Goal: Information Seeking & Learning: Learn about a topic

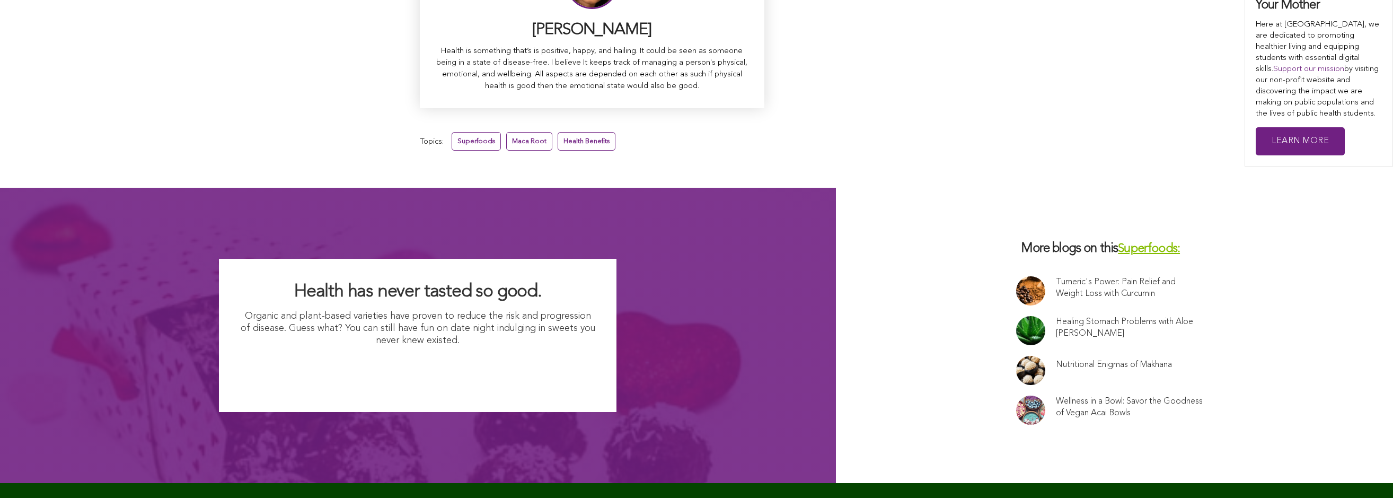
scroll to position [6789, 0]
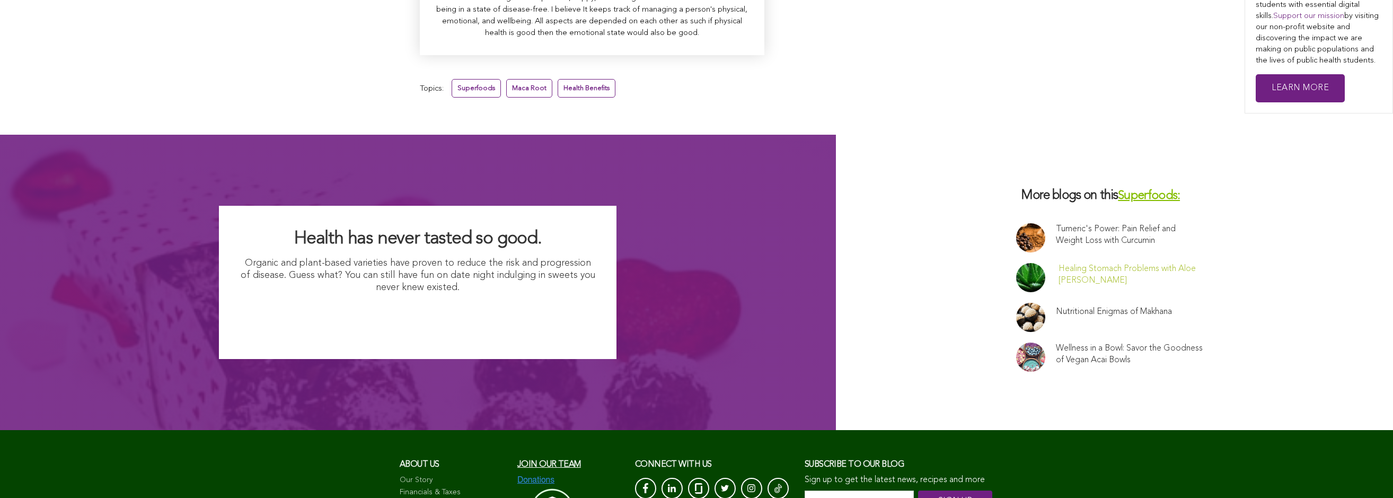
click at [1130, 263] on link "Healing Stomach Problems with Aloe Vera" at bounding box center [1131, 274] width 145 height 23
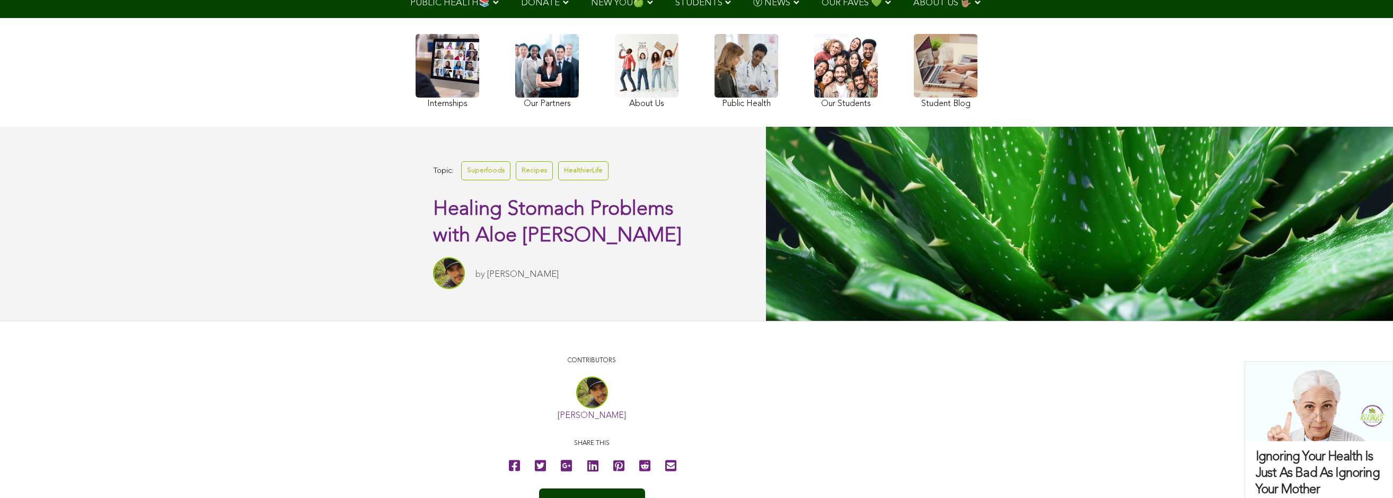
scroll to position [110, 0]
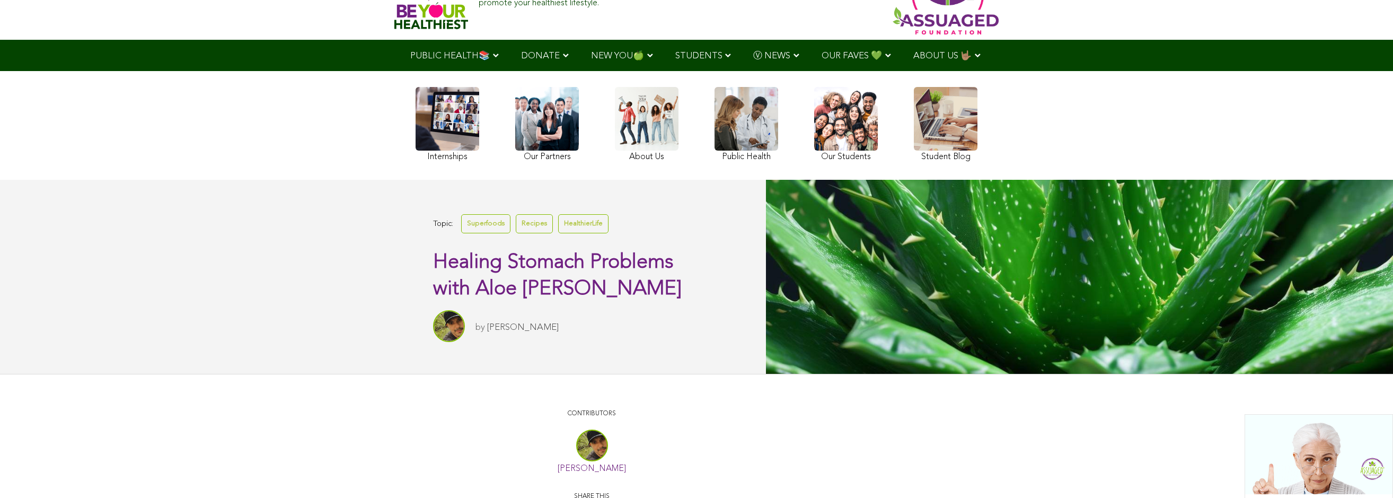
click at [942, 122] on link at bounding box center [946, 125] width 64 height 77
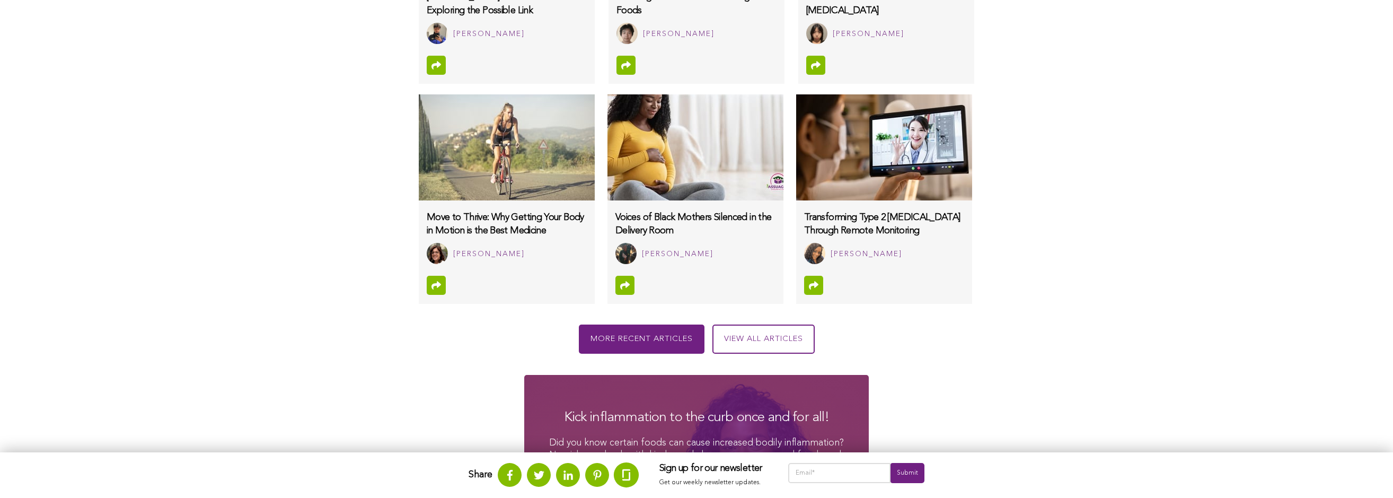
scroll to position [978, 0]
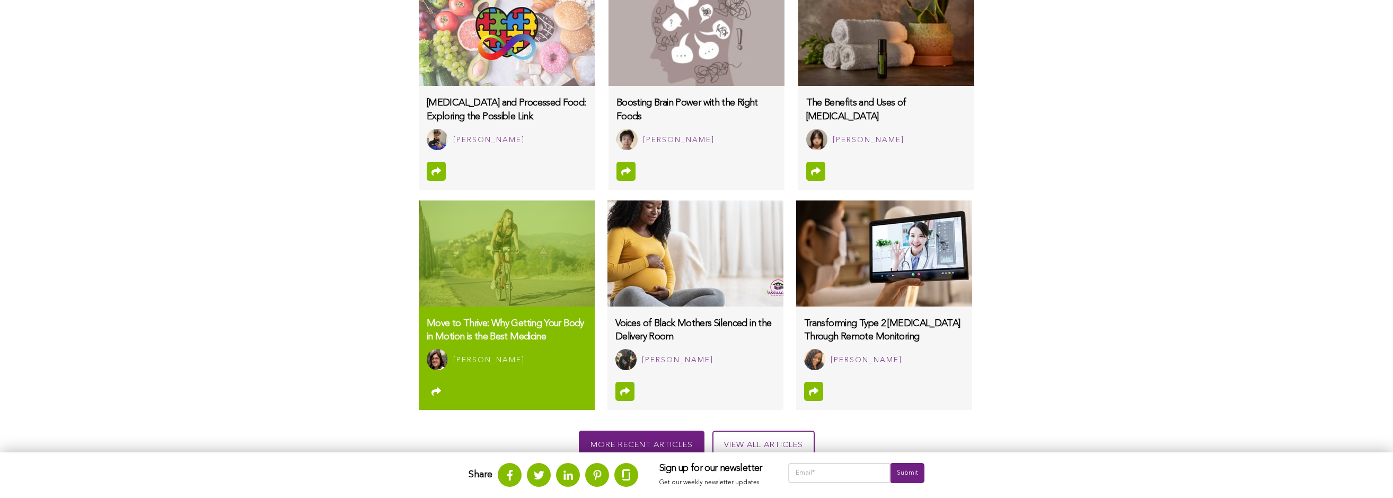
click at [487, 247] on img at bounding box center [507, 253] width 176 height 106
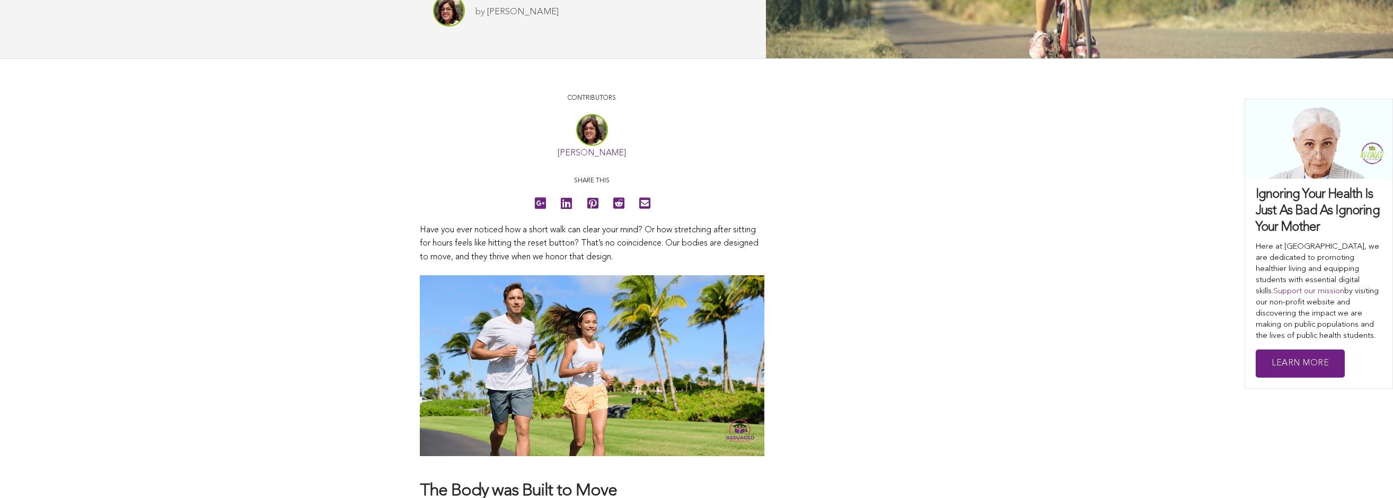
scroll to position [399, 0]
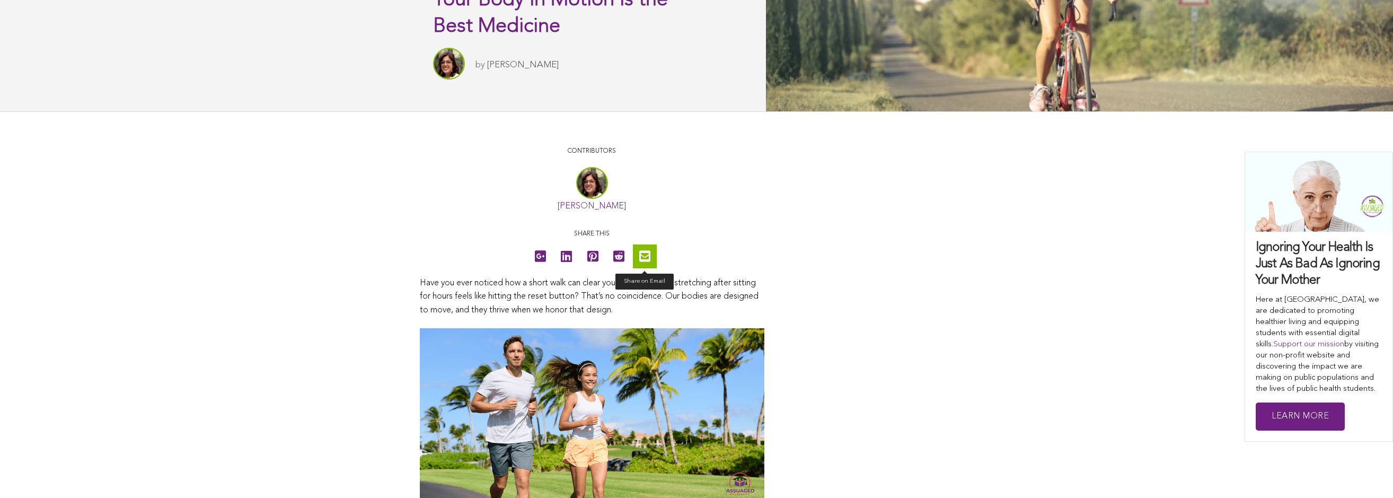
click at [640, 260] on icon at bounding box center [644, 256] width 11 height 24
click at [643, 257] on icon at bounding box center [644, 256] width 11 height 24
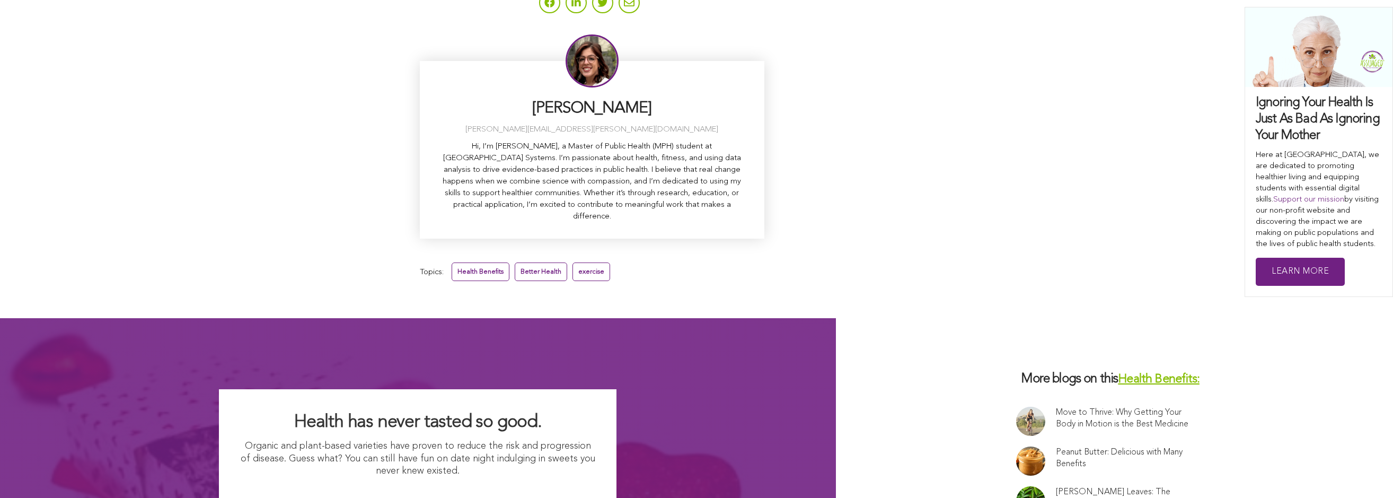
scroll to position [3103, 0]
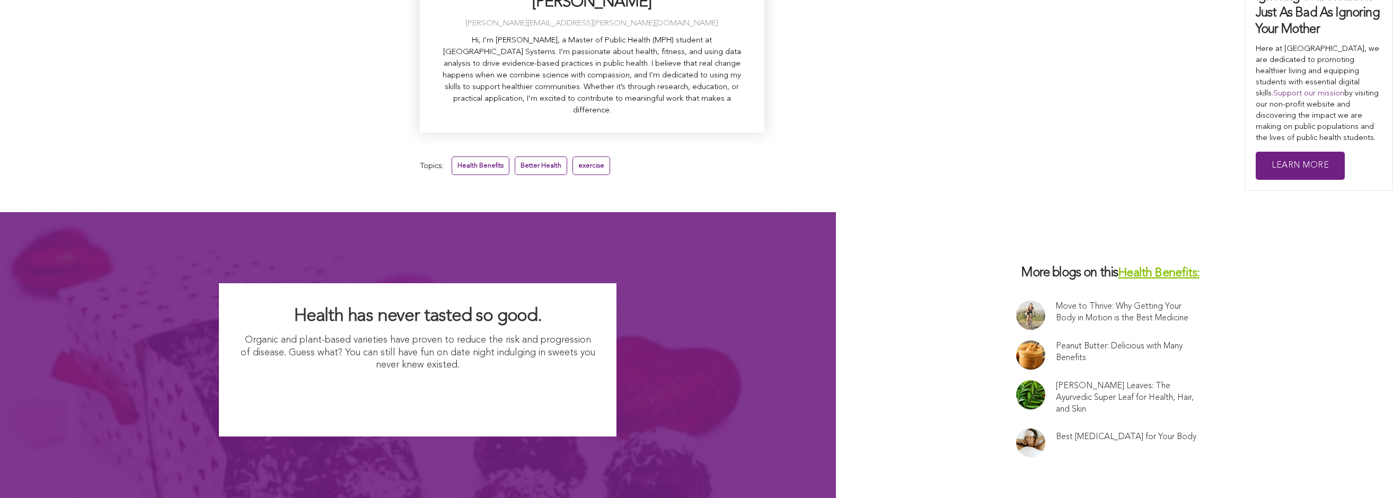
click at [1153, 267] on link "Health Benefits:" at bounding box center [1159, 273] width 82 height 12
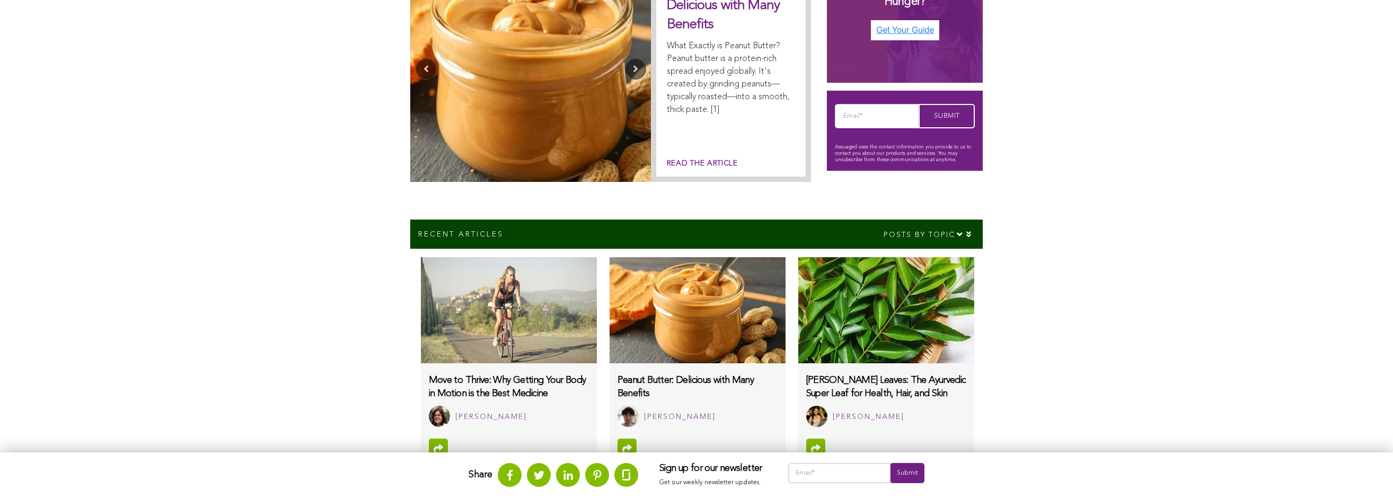
scroll to position [381, 0]
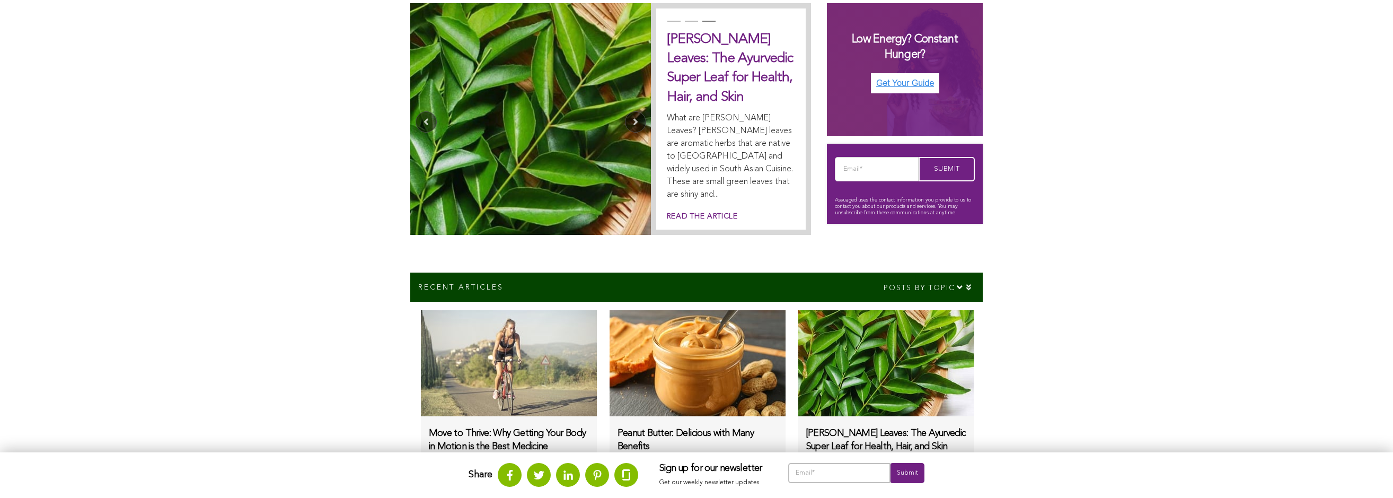
click at [871, 466] on input "email" at bounding box center [839, 473] width 102 height 20
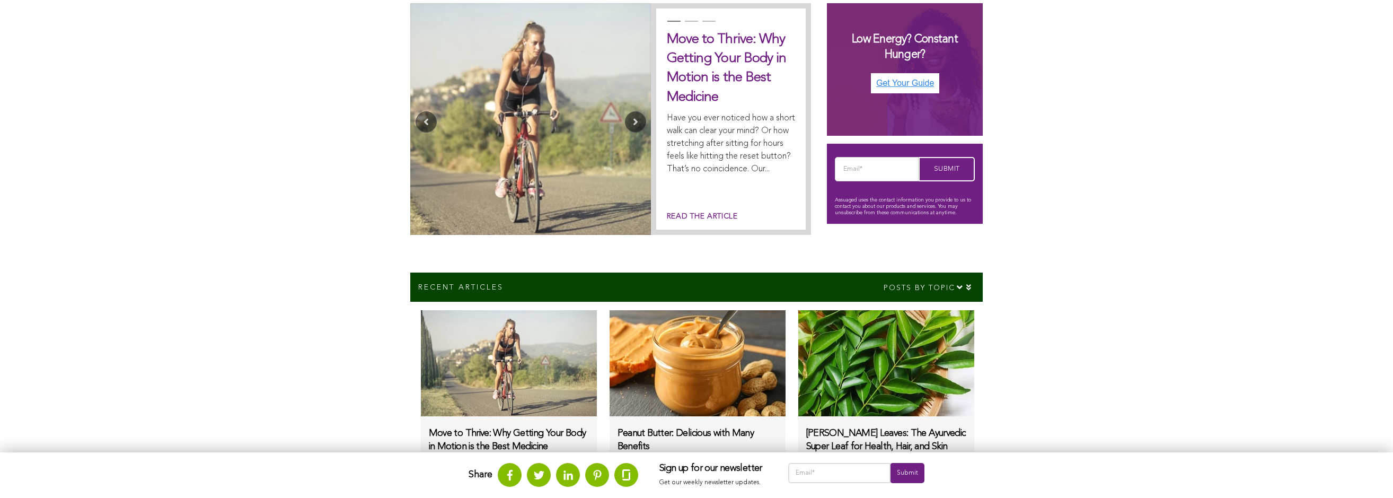
click at [906, 459] on div "Share Sign up for our newsletter Get our weekly newsletter updates. Submit" at bounding box center [696, 475] width 1393 height 46
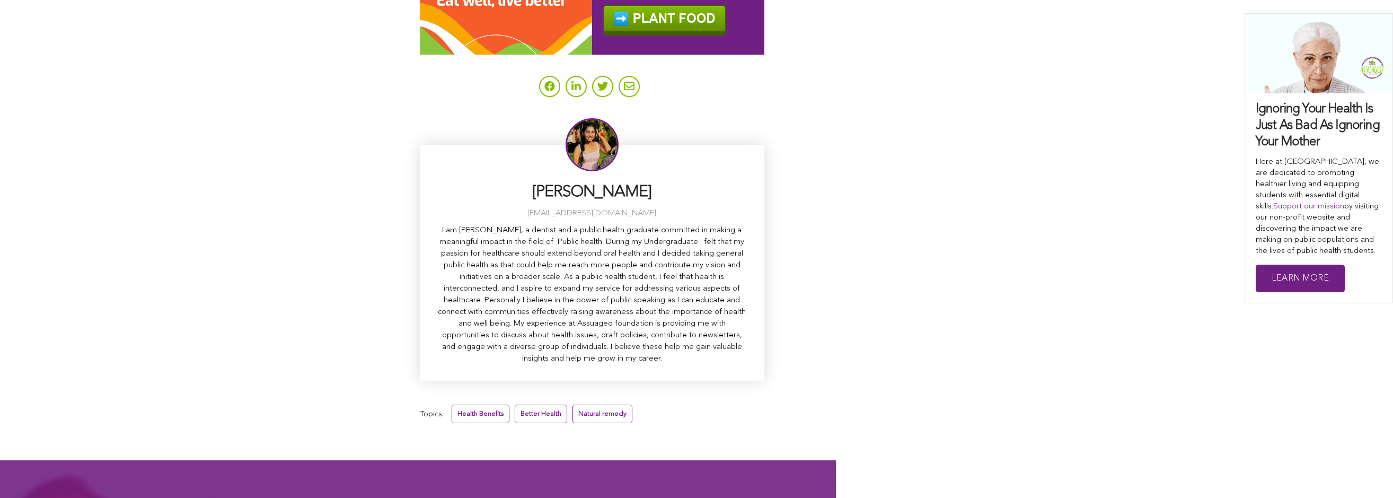
scroll to position [4817, 0]
